Goal: Task Accomplishment & Management: Manage account settings

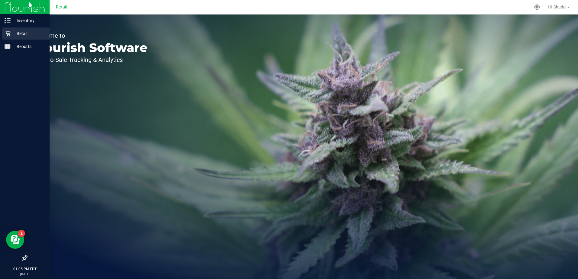
click at [12, 29] on div "Retail" at bounding box center [26, 34] width 48 height 12
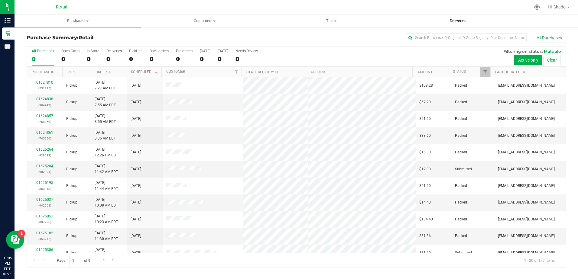
click at [459, 25] on uib-tab-heading "Deliveries" at bounding box center [458, 21] width 126 height 12
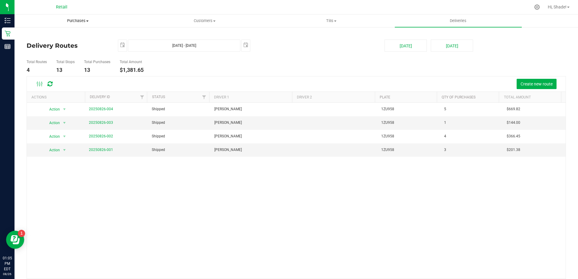
click at [70, 21] on span "Purchases" at bounding box center [78, 20] width 126 height 5
click at [66, 36] on span "Summary of purchases" at bounding box center [46, 36] width 62 height 5
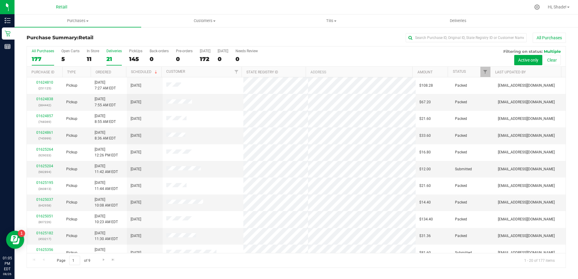
click at [109, 58] on div "21" at bounding box center [113, 59] width 15 height 7
click at [0, 0] on input "Deliveries 21" at bounding box center [0, 0] width 0 height 0
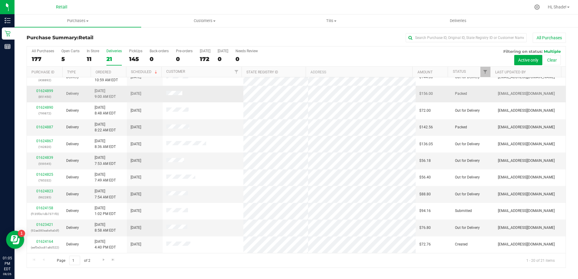
scroll to position [98, 0]
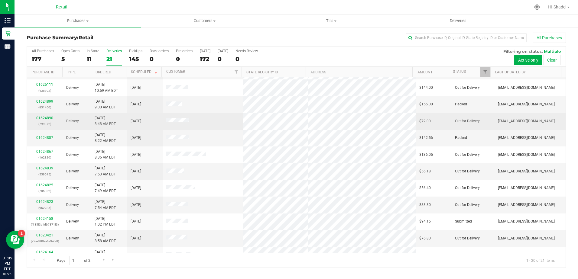
click at [41, 119] on link "01624890" at bounding box center [44, 118] width 17 height 4
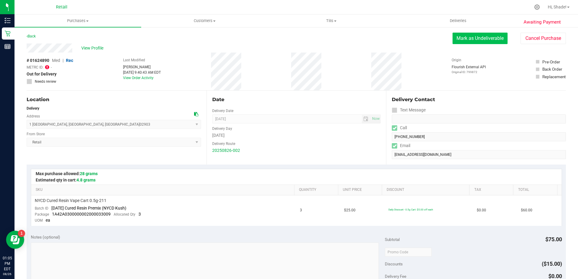
click at [476, 38] on button "Mark as Undeliverable" at bounding box center [480, 38] width 55 height 11
click at [48, 67] on icon at bounding box center [47, 67] width 4 height 5
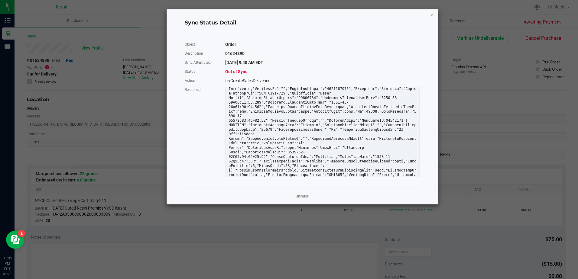
scroll to position [26, 0]
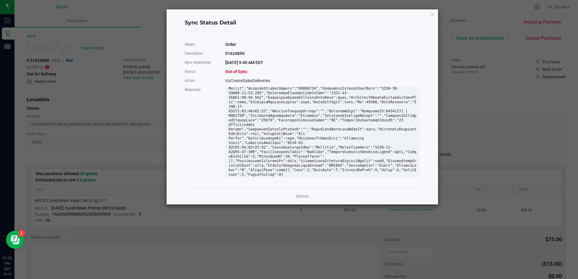
click at [303, 195] on link "Dismiss" at bounding box center [302, 196] width 13 height 5
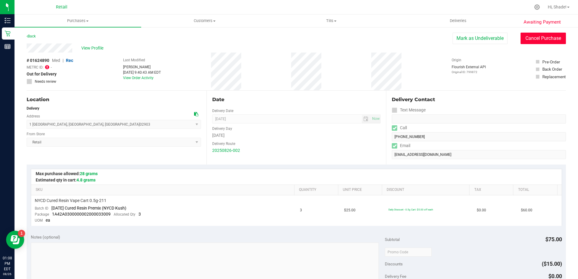
click at [553, 42] on button "Cancel Purchase" at bounding box center [543, 38] width 45 height 11
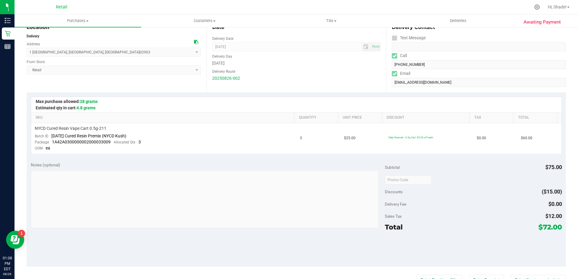
scroll to position [0, 0]
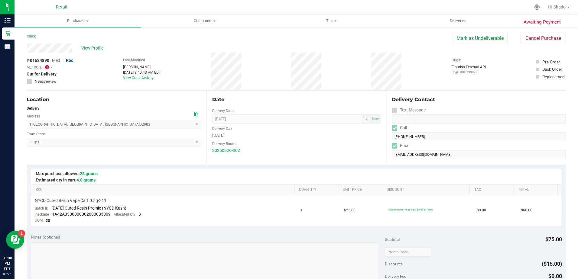
click at [48, 67] on icon at bounding box center [47, 67] width 4 height 5
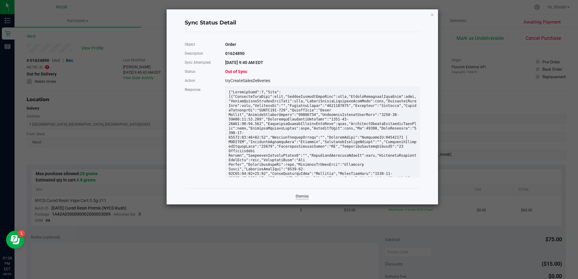
click at [305, 195] on link "Dismiss" at bounding box center [302, 196] width 13 height 5
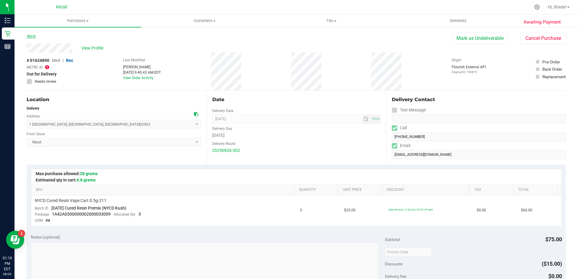
click at [35, 36] on link "Back" at bounding box center [31, 36] width 9 height 4
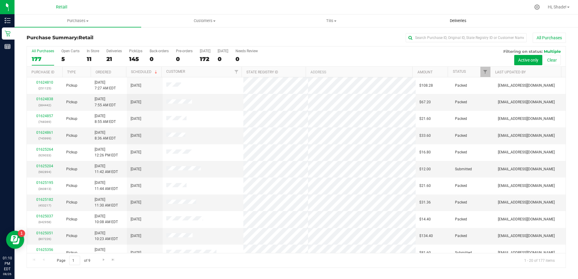
click at [468, 15] on uib-tab-heading "Deliveries" at bounding box center [458, 21] width 126 height 12
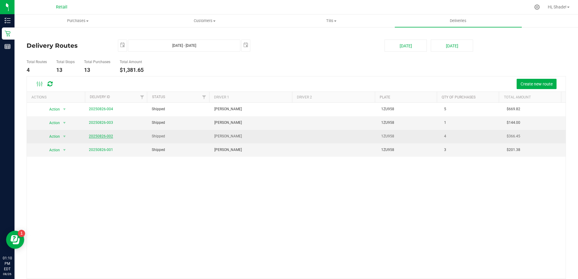
click at [95, 136] on link "20250826-002" at bounding box center [101, 136] width 24 height 4
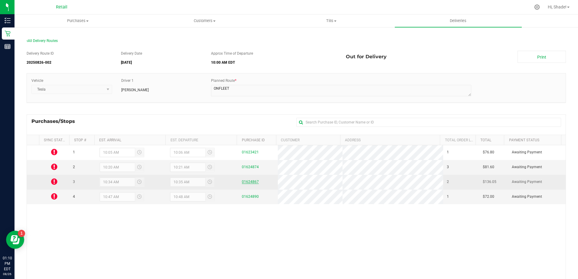
click at [253, 183] on link "01624867" at bounding box center [250, 182] width 17 height 4
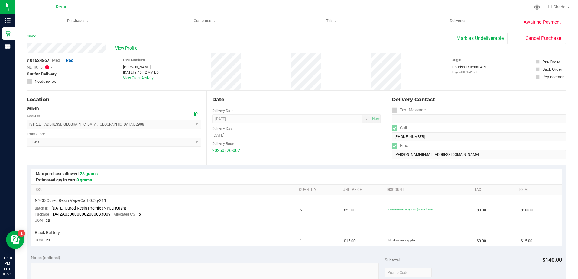
click at [132, 47] on span "View Profile" at bounding box center [127, 48] width 24 height 6
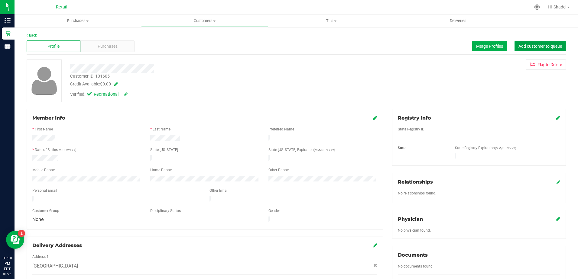
click at [520, 47] on span "Add customer to queue" at bounding box center [541, 46] width 44 height 5
click at [36, 37] on link "Back" at bounding box center [32, 35] width 10 height 4
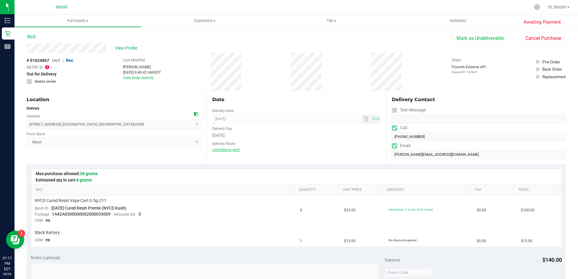
click at [34, 36] on link "Back" at bounding box center [31, 36] width 9 height 4
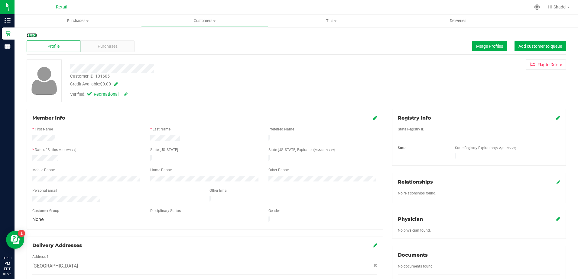
click at [34, 36] on link "Back" at bounding box center [32, 35] width 10 height 4
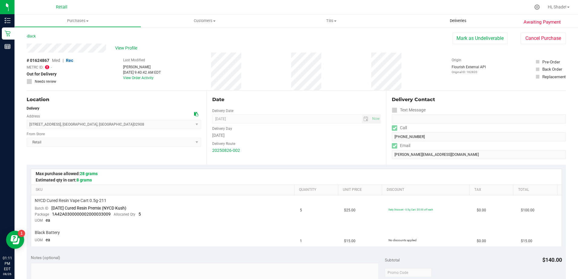
click at [463, 20] on span "Deliveries" at bounding box center [458, 20] width 33 height 5
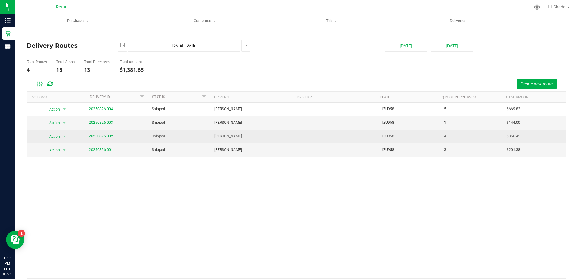
click at [92, 137] on link "20250826-002" at bounding box center [101, 136] width 24 height 4
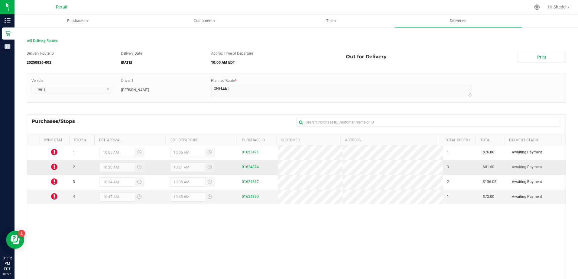
click at [250, 165] on link "01624874" at bounding box center [250, 167] width 17 height 4
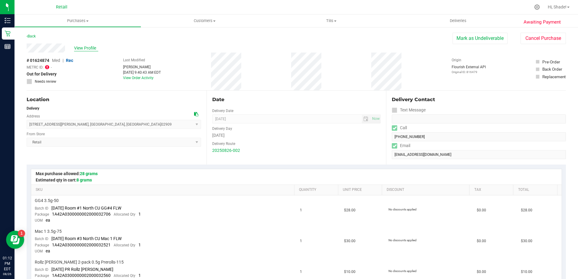
click at [86, 49] on span "View Profile" at bounding box center [86, 48] width 24 height 6
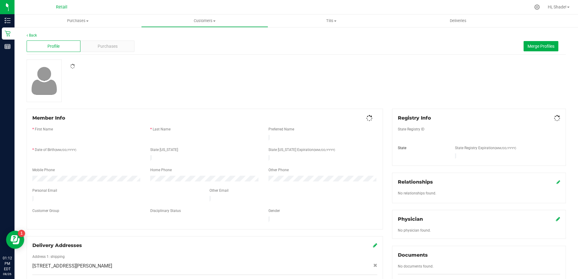
click at [110, 48] on span "Purchases" at bounding box center [108, 46] width 20 height 6
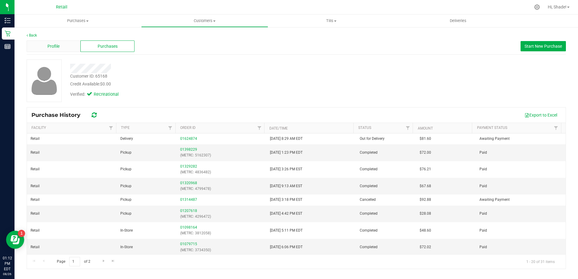
click at [42, 50] on div "Profile" at bounding box center [54, 46] width 54 height 11
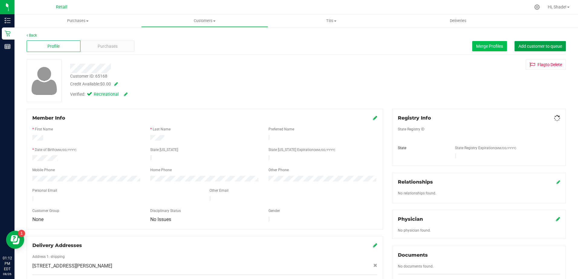
click at [552, 44] on span "Add customer to queue" at bounding box center [541, 46] width 44 height 5
click at [114, 49] on span "Purchases" at bounding box center [108, 46] width 20 height 6
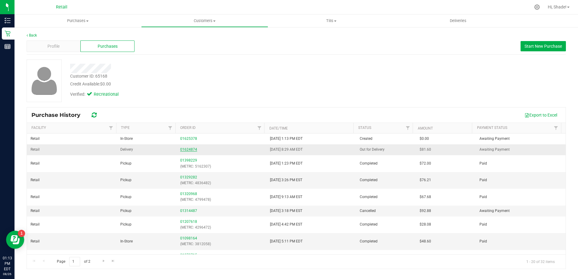
click at [181, 149] on link "01624874" at bounding box center [188, 150] width 17 height 4
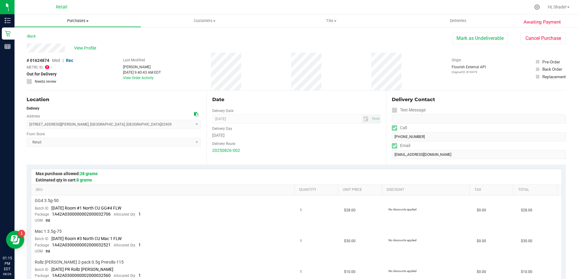
click at [84, 21] on span "Purchases" at bounding box center [78, 20] width 126 height 5
click at [192, 18] on span "Customers" at bounding box center [205, 20] width 126 height 5
click at [79, 18] on span "Purchases" at bounding box center [78, 20] width 126 height 5
click at [71, 37] on span "Summary of purchases" at bounding box center [46, 36] width 62 height 5
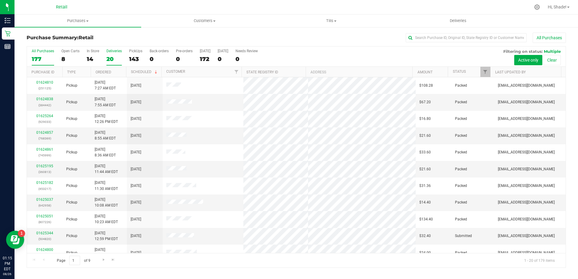
click at [107, 57] on div "20" at bounding box center [113, 59] width 15 height 7
click at [0, 0] on input "Deliveries 20" at bounding box center [0, 0] width 0 height 0
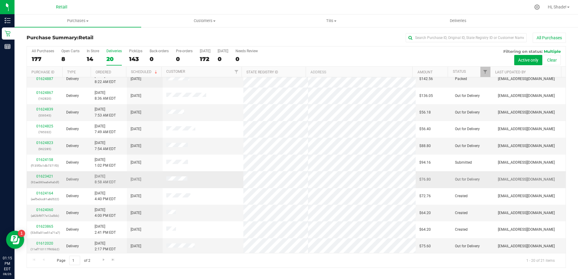
scroll to position [159, 0]
click at [40, 174] on link "01623421" at bounding box center [44, 175] width 17 height 4
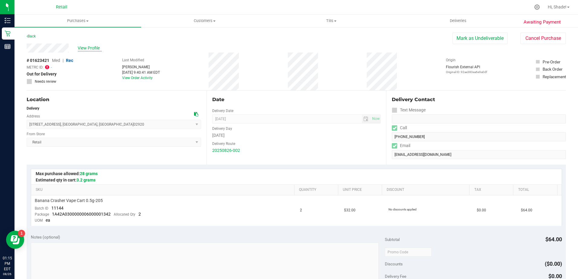
click at [87, 49] on span "View Profile" at bounding box center [90, 48] width 24 height 6
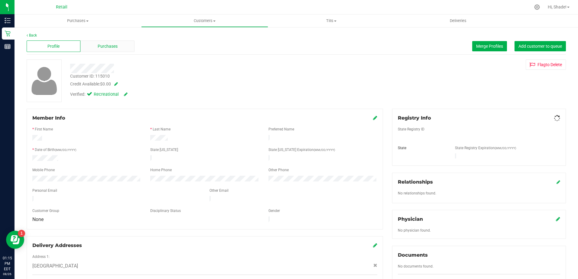
click at [102, 44] on span "Purchases" at bounding box center [108, 46] width 20 height 6
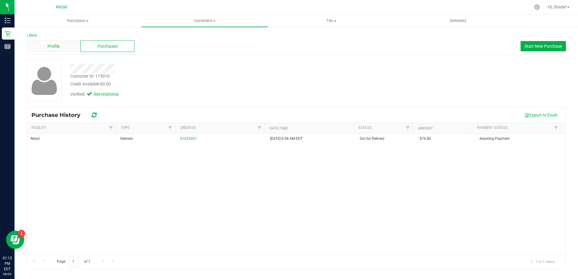
click at [53, 45] on span "Profile" at bounding box center [53, 46] width 12 height 6
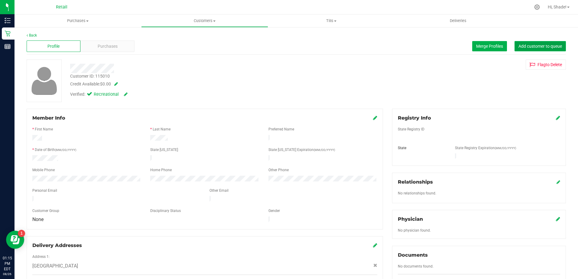
click at [542, 46] on span "Add customer to queue" at bounding box center [541, 46] width 44 height 5
click at [106, 47] on span "Purchases" at bounding box center [108, 46] width 20 height 6
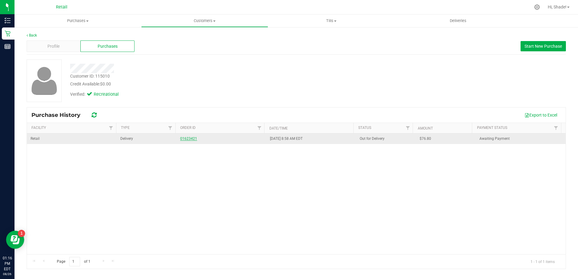
click at [184, 139] on link "01623421" at bounding box center [188, 139] width 17 height 4
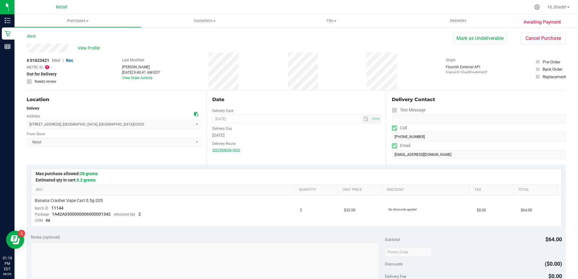
click at [32, 34] on div "Back" at bounding box center [31, 36] width 9 height 7
click at [32, 33] on div "Back" at bounding box center [31, 36] width 9 height 7
click at [32, 35] on link "Back" at bounding box center [31, 36] width 9 height 4
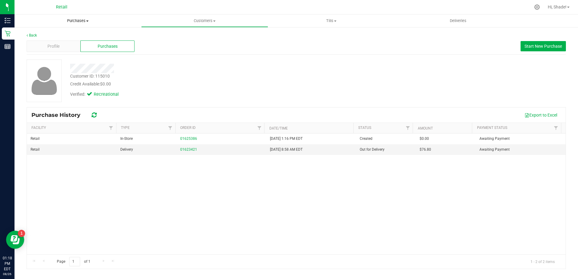
click at [72, 21] on span "Purchases" at bounding box center [78, 20] width 127 height 5
click at [67, 39] on span "Summary of purchases" at bounding box center [46, 36] width 62 height 5
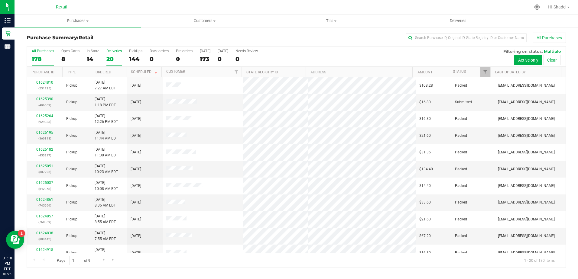
click at [109, 56] on div "20" at bounding box center [113, 59] width 15 height 7
click at [0, 0] on input "Deliveries 20" at bounding box center [0, 0] width 0 height 0
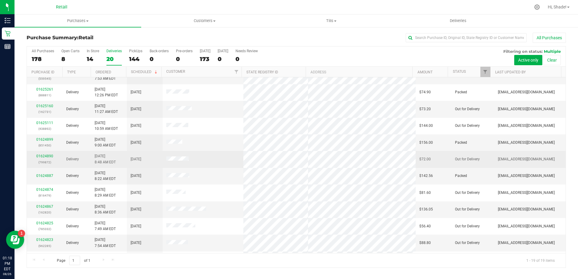
scroll to position [142, 0]
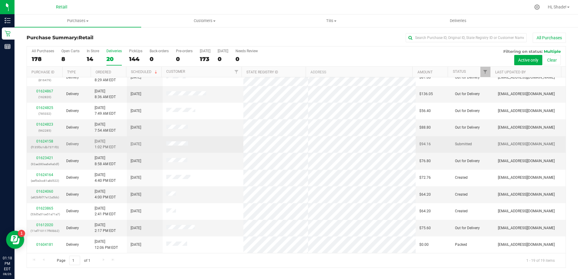
click at [49, 139] on div "01624158 (f135f3c1db7371f3)" at bounding box center [45, 144] width 28 height 11
click at [47, 143] on link "01624158" at bounding box center [44, 141] width 17 height 4
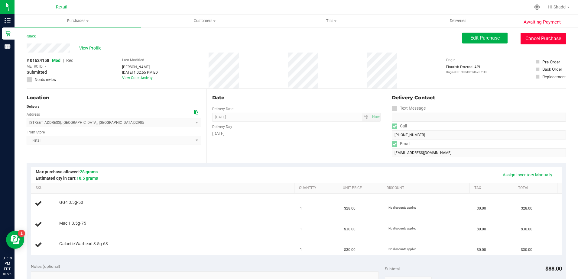
click at [534, 35] on button "Cancel Purchase" at bounding box center [543, 38] width 45 height 11
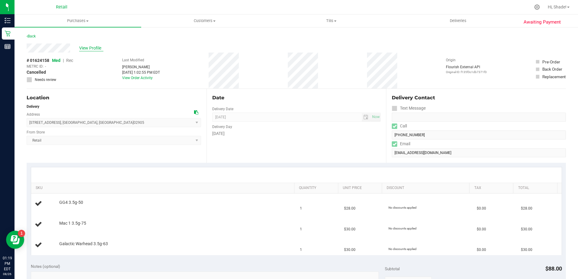
click at [85, 47] on span "View Profile" at bounding box center [91, 48] width 24 height 6
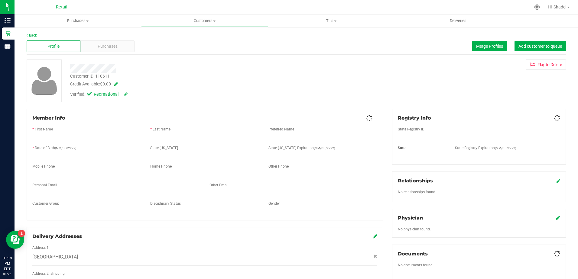
click at [103, 50] on div "Purchases" at bounding box center [107, 46] width 54 height 11
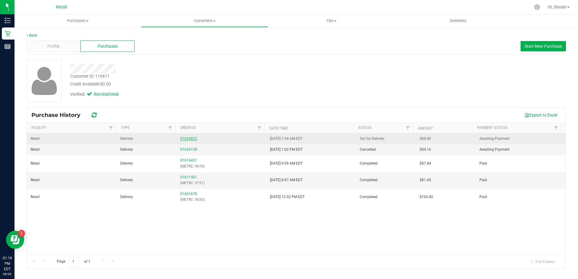
click at [187, 139] on link "01624823" at bounding box center [188, 139] width 17 height 4
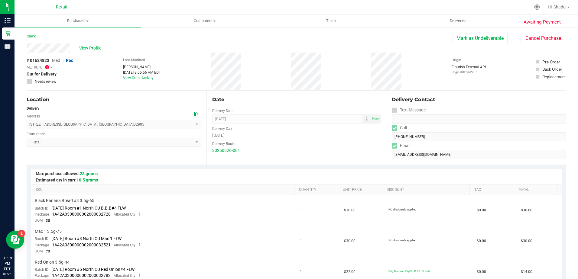
click at [91, 49] on span "View Profile" at bounding box center [91, 48] width 24 height 6
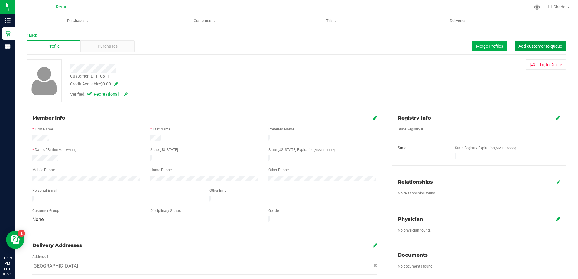
click at [521, 45] on span "Add customer to queue" at bounding box center [541, 46] width 44 height 5
click at [107, 44] on span "Purchases" at bounding box center [108, 46] width 20 height 6
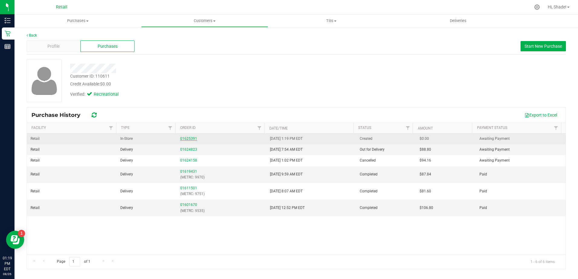
click at [190, 139] on link "01625391" at bounding box center [188, 139] width 17 height 4
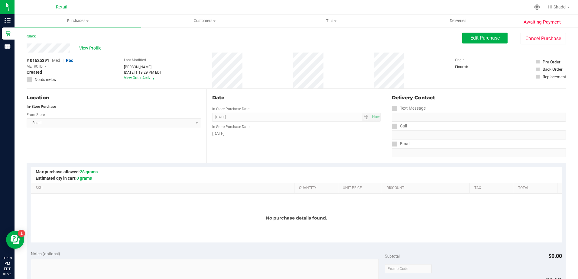
click at [86, 45] on span "View Profile" at bounding box center [91, 48] width 24 height 6
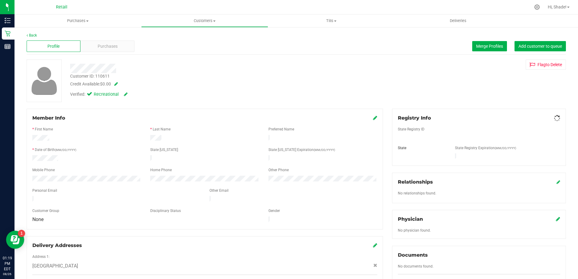
click at [101, 45] on span "Purchases" at bounding box center [108, 46] width 20 height 6
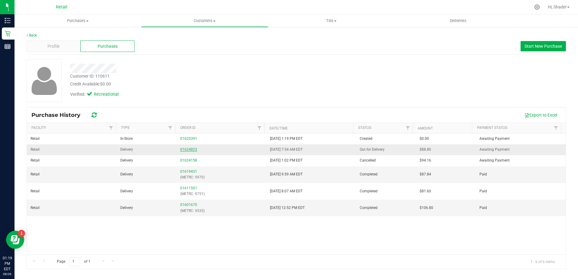
click at [184, 149] on link "01624823" at bounding box center [188, 150] width 17 height 4
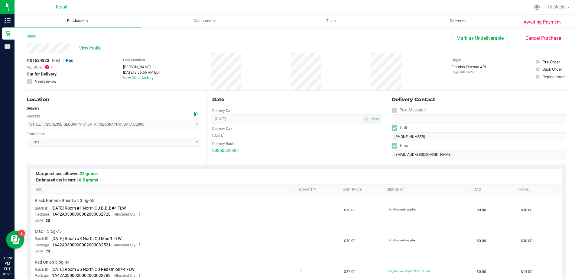
click at [80, 18] on span "Purchases" at bounding box center [78, 20] width 127 height 5
click at [71, 37] on span "Summary of purchases" at bounding box center [46, 36] width 62 height 5
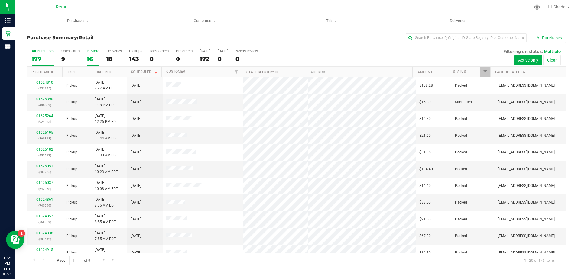
click at [94, 60] on div "16" at bounding box center [93, 59] width 12 height 7
click at [0, 0] on input "In Store 16" at bounding box center [0, 0] width 0 height 0
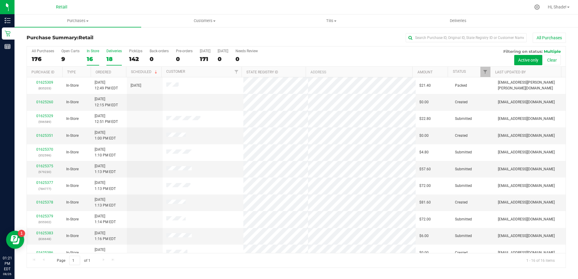
click at [112, 54] on label "Deliveries 18" at bounding box center [113, 57] width 15 height 17
click at [0, 0] on input "Deliveries 18" at bounding box center [0, 0] width 0 height 0
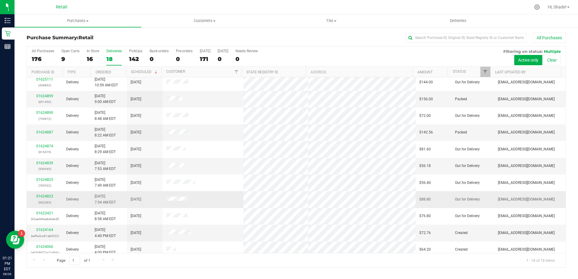
scroll to position [125, 0]
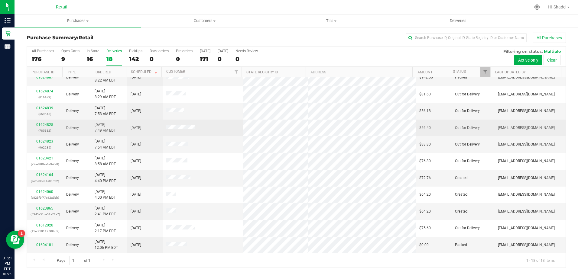
click at [35, 123] on div "01624825 (785332)" at bounding box center [45, 127] width 28 height 11
click at [47, 123] on link "01624825" at bounding box center [44, 125] width 17 height 4
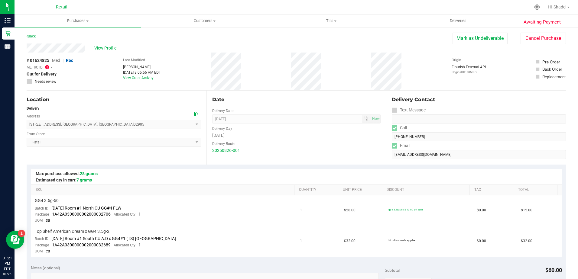
click at [109, 47] on span "View Profile" at bounding box center [106, 48] width 24 height 6
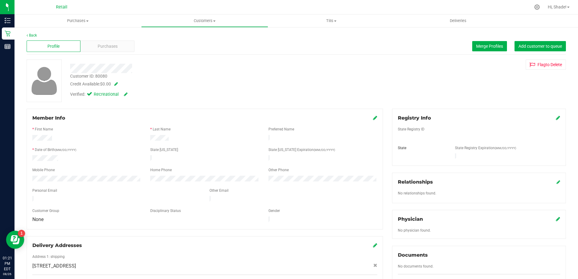
click at [538, 51] on div "Profile Purchases Merge Profiles Add customer to queue" at bounding box center [296, 46] width 539 height 17
click at [538, 47] on span "Add customer to queue" at bounding box center [541, 46] width 44 height 5
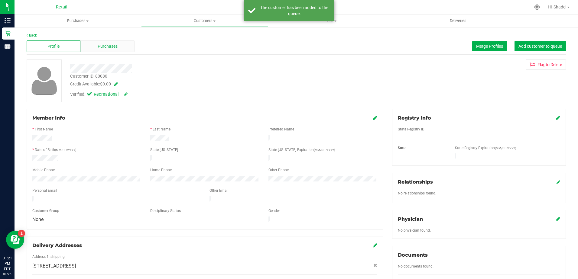
click at [108, 44] on span "Purchases" at bounding box center [108, 46] width 20 height 6
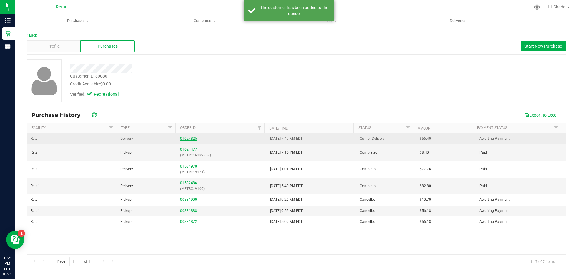
click at [188, 137] on link "01624825" at bounding box center [188, 139] width 17 height 4
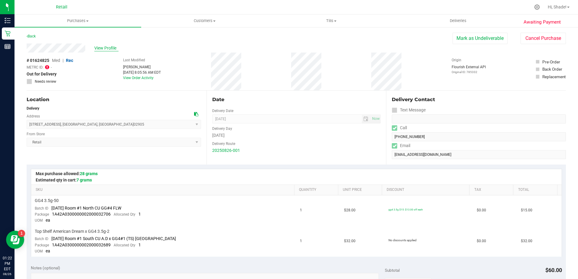
click at [110, 47] on span "View Profile" at bounding box center [106, 48] width 24 height 6
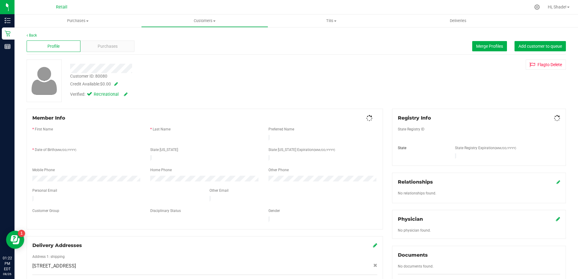
click at [117, 46] on div "Purchases" at bounding box center [107, 46] width 54 height 11
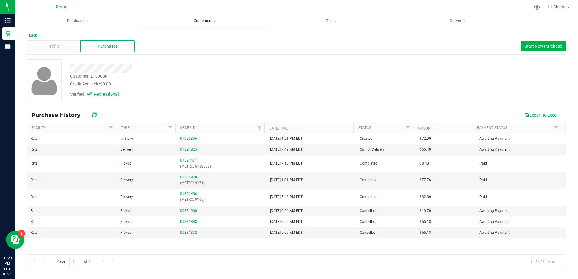
drag, startPoint x: 212, startPoint y: 18, endPoint x: 204, endPoint y: 21, distance: 8.9
click at [212, 18] on uib-tab-heading "Customers All customers Add a new customer All physicians" at bounding box center [205, 21] width 126 height 12
click at [159, 33] on li "All customers" at bounding box center [204, 36] width 127 height 7
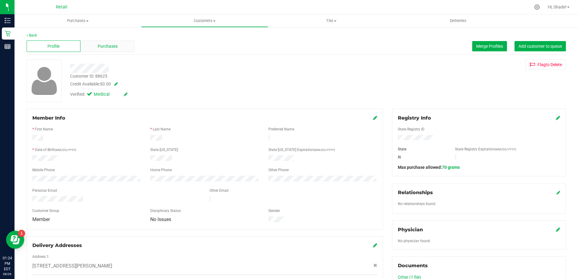
click at [109, 48] on span "Purchases" at bounding box center [108, 46] width 20 height 6
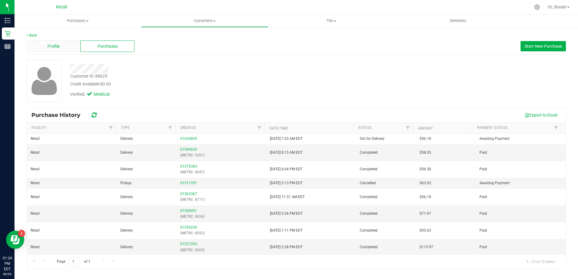
click at [63, 50] on div "Profile" at bounding box center [54, 46] width 54 height 11
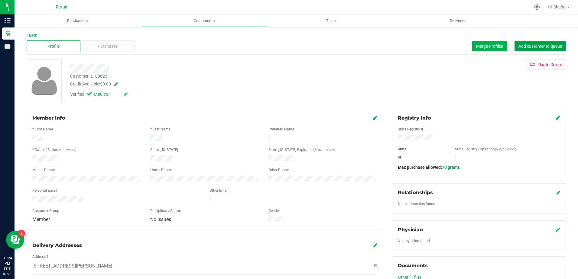
click at [530, 41] on button "Add customer to queue" at bounding box center [540, 46] width 51 height 10
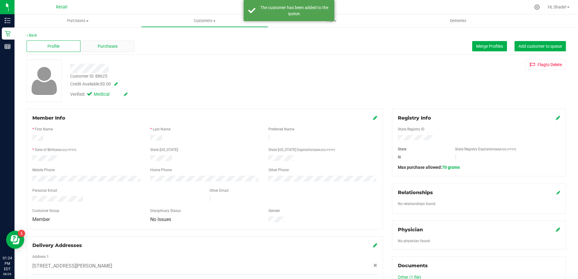
click at [101, 45] on span "Purchases" at bounding box center [108, 46] width 20 height 6
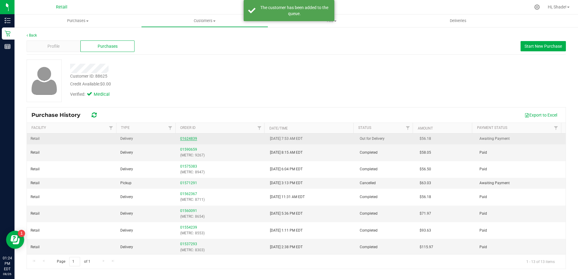
click at [193, 139] on link "01624839" at bounding box center [188, 139] width 17 height 4
